Goal: Task Accomplishment & Management: Manage account settings

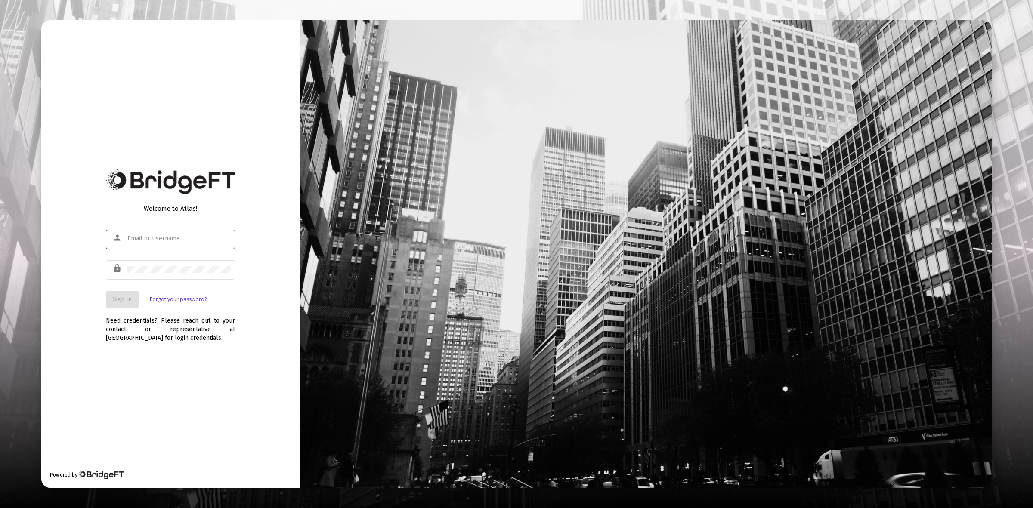
type input "[PERSON_NAME][EMAIL_ADDRESS][DOMAIN_NAME]"
drag, startPoint x: 122, startPoint y: 296, endPoint x: 302, endPoint y: 285, distance: 180.7
click at [122, 296] on span "Sign In" at bounding box center [122, 299] width 19 height 7
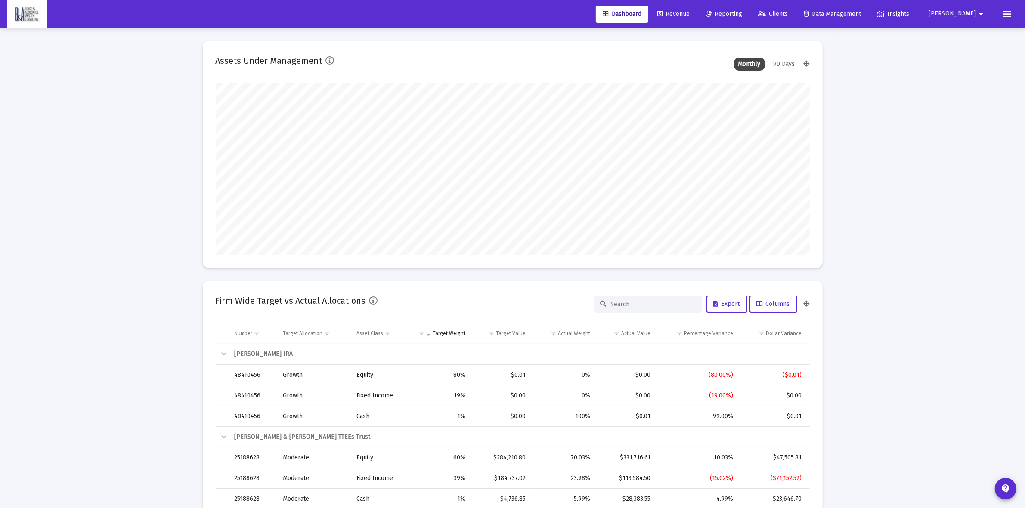
scroll to position [172, 320]
type input "[DATE]"
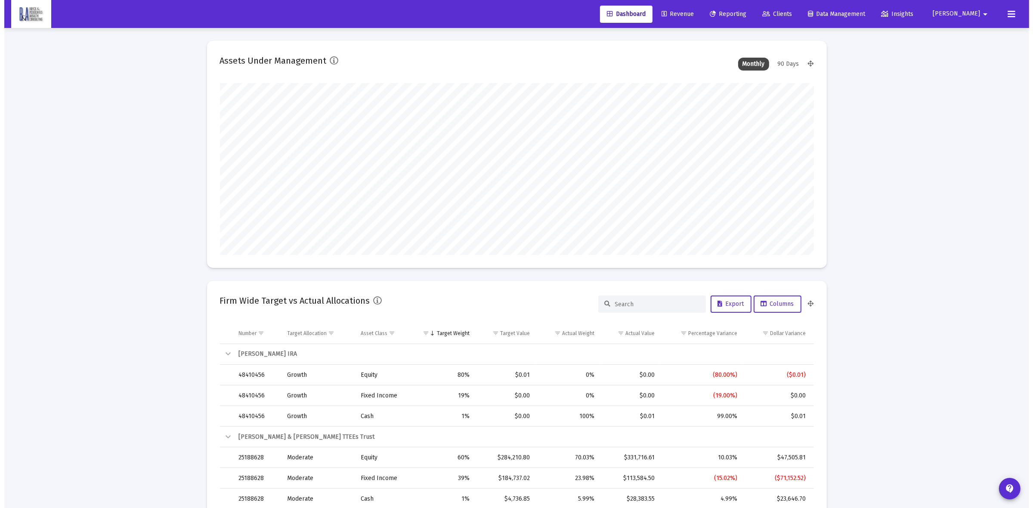
scroll to position [172, 278]
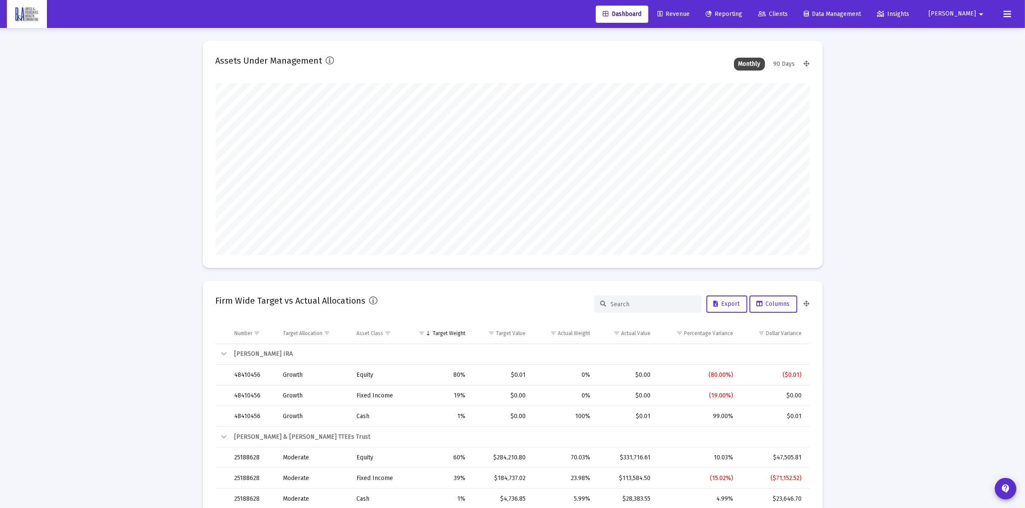
drag, startPoint x: 812, startPoint y: 13, endPoint x: 808, endPoint y: 15, distance: 4.4
click at [788, 14] on span "Clients" at bounding box center [773, 13] width 30 height 7
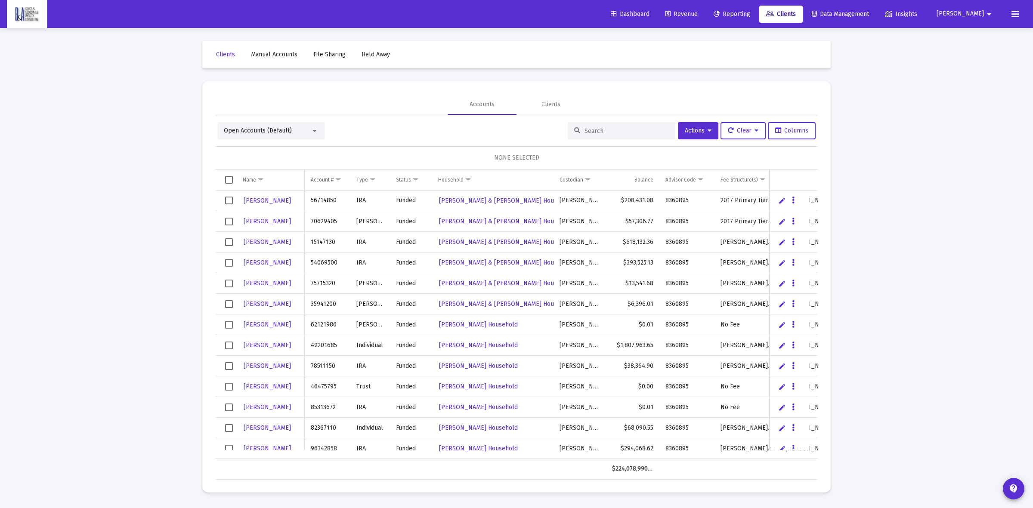
click at [646, 132] on input at bounding box center [626, 130] width 84 height 7
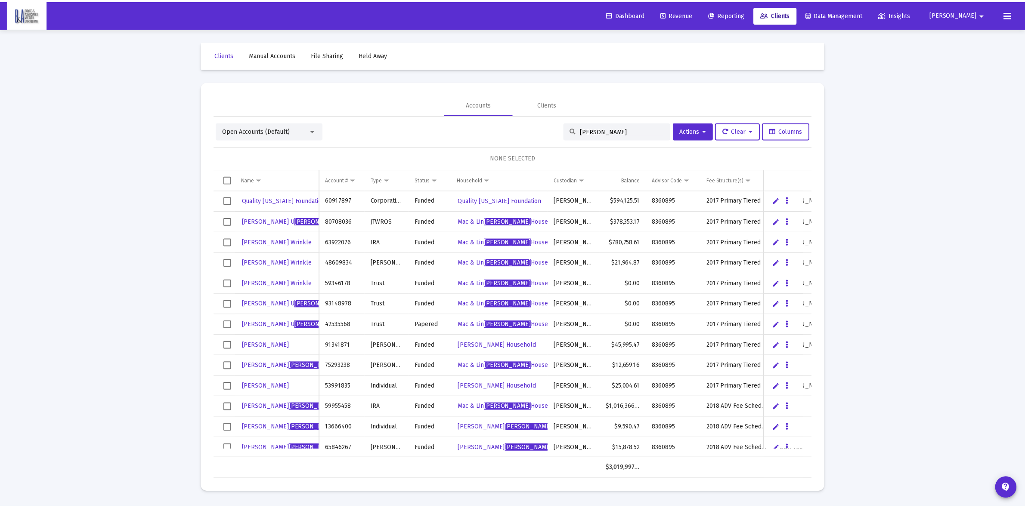
scroll to position [50, 0]
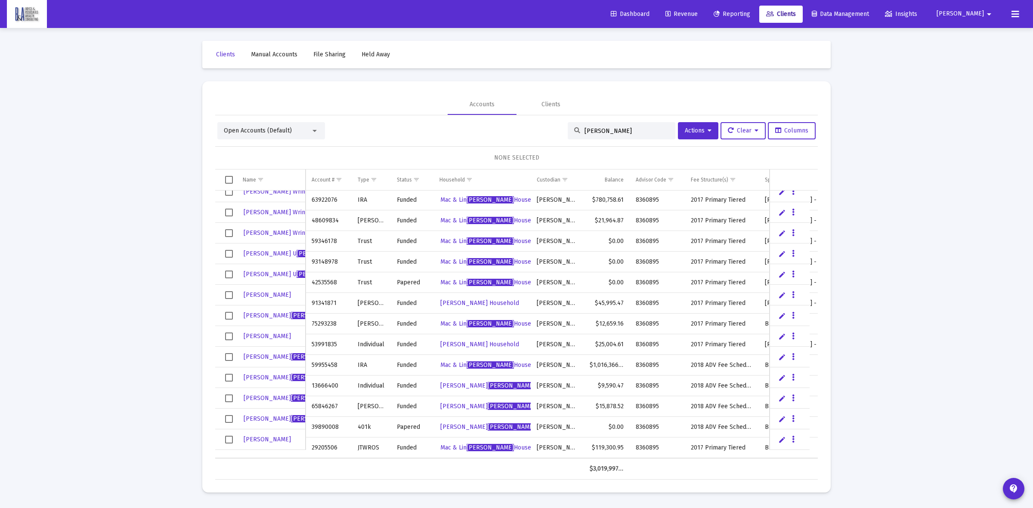
type input "[PERSON_NAME]"
click at [1016, 11] on icon at bounding box center [1015, 14] width 8 height 10
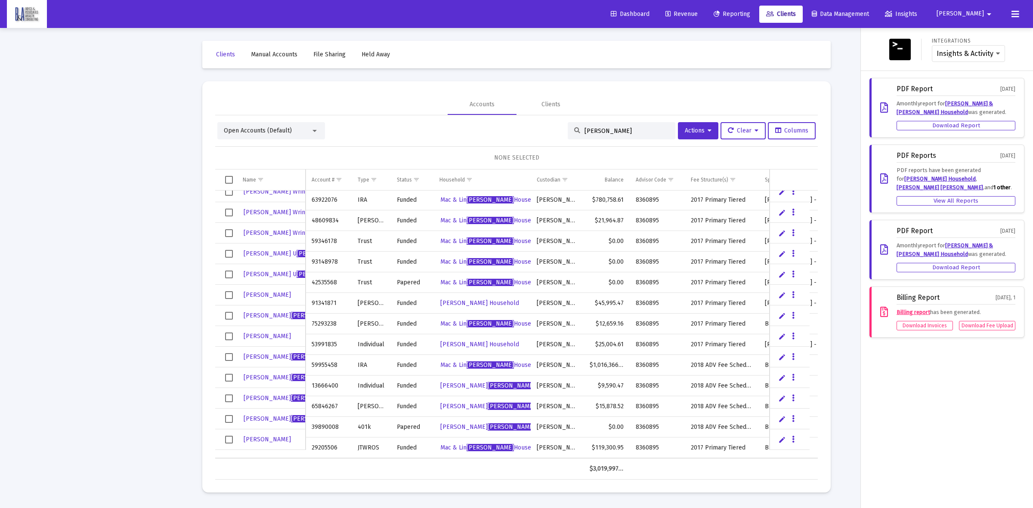
click at [992, 14] on mat-icon "arrow_drop_down" at bounding box center [989, 14] width 10 height 17
drag, startPoint x: 975, startPoint y: 39, endPoint x: 967, endPoint y: 39, distance: 8.6
click at [975, 39] on link "Settings" at bounding box center [983, 36] width 51 height 21
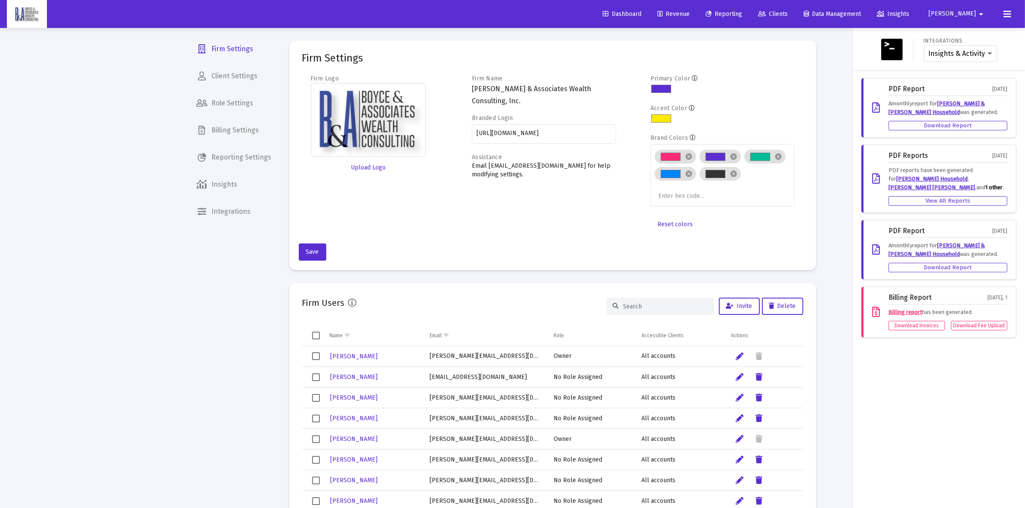
click at [213, 76] on div at bounding box center [512, 254] width 1025 height 508
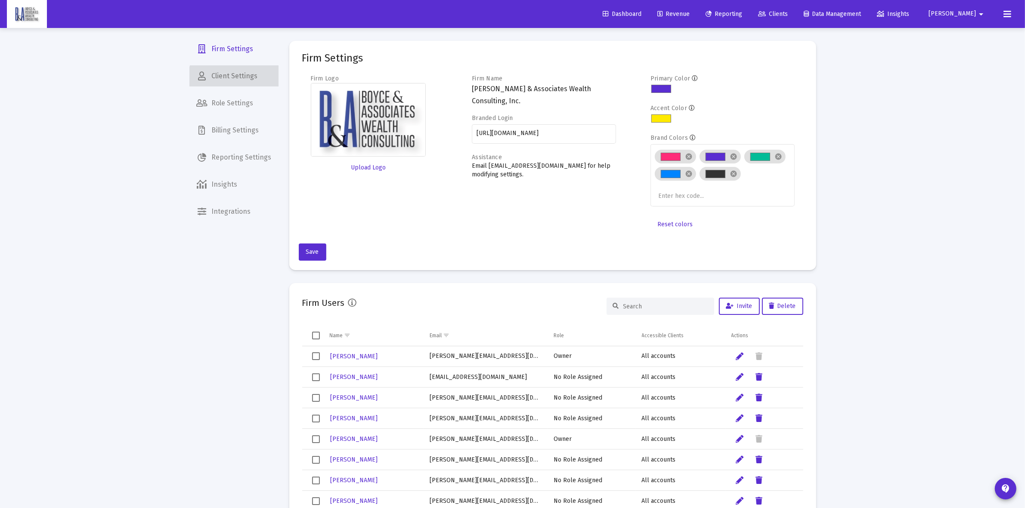
click at [235, 80] on span "Client Settings" at bounding box center [234, 76] width 89 height 21
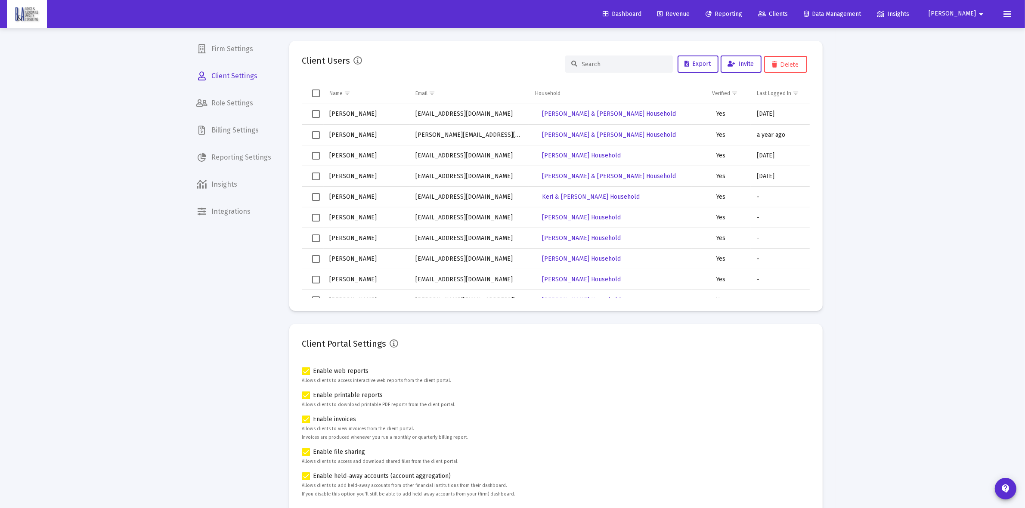
click at [622, 67] on input at bounding box center [624, 64] width 84 height 7
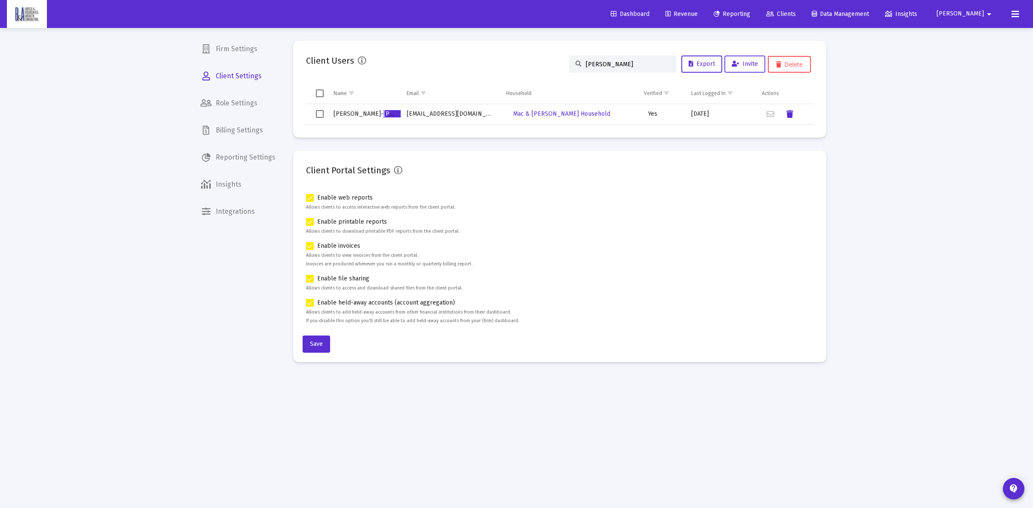
type input "[PERSON_NAME]"
click at [750, 67] on button "Invite" at bounding box center [744, 64] width 41 height 17
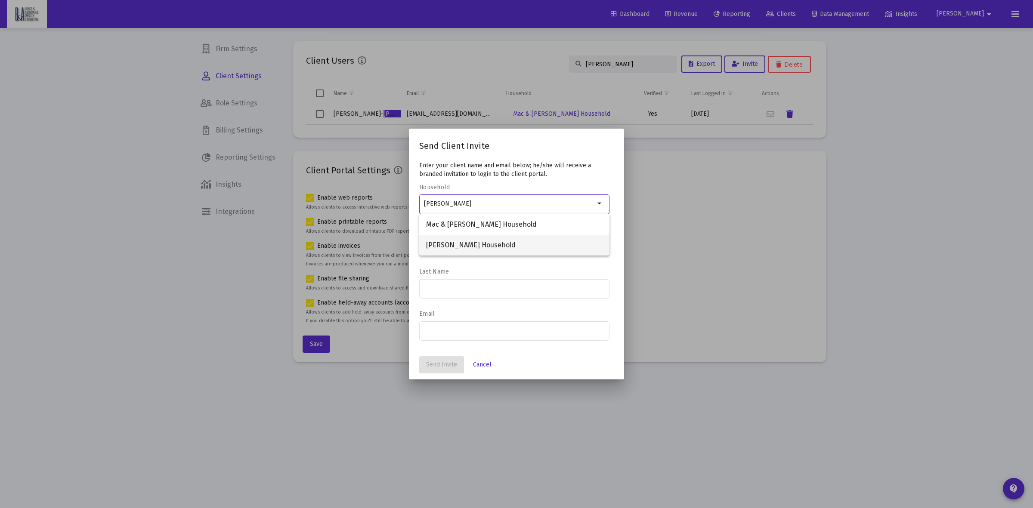
click at [496, 240] on span "[PERSON_NAME] Household" at bounding box center [514, 245] width 176 height 21
type input "[PERSON_NAME] Household"
click at [470, 242] on div at bounding box center [514, 245] width 181 height 21
type input "[PERSON_NAME]"
click at [480, 292] on div at bounding box center [514, 288] width 181 height 21
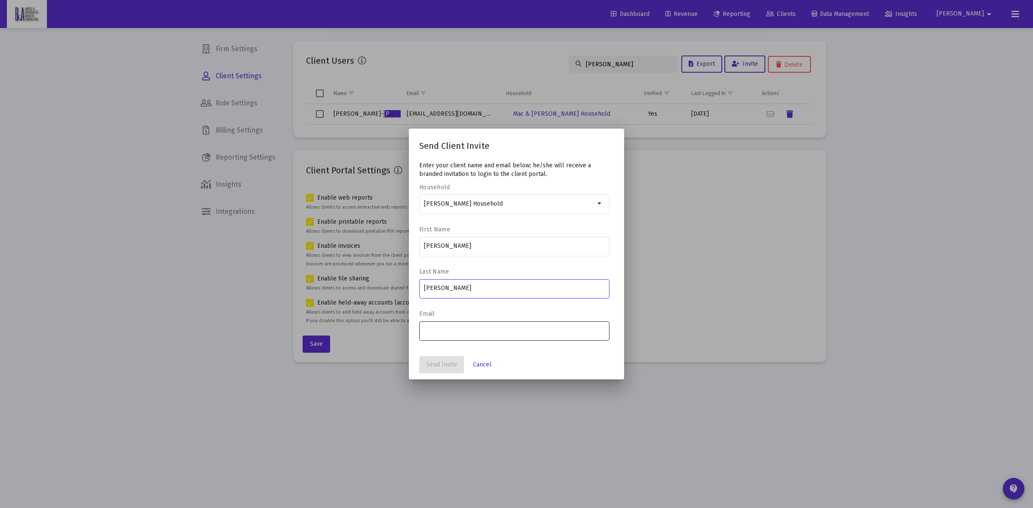
type input "[PERSON_NAME]"
click at [467, 334] on div at bounding box center [514, 330] width 181 height 21
paste input "[EMAIL_ADDRESS][DOMAIN_NAME]"
type input "[EMAIL_ADDRESS][DOMAIN_NAME]"
click at [447, 366] on span "Send Invite" at bounding box center [441, 364] width 31 height 7
